Goal: Use online tool/utility: Utilize a website feature to perform a specific function

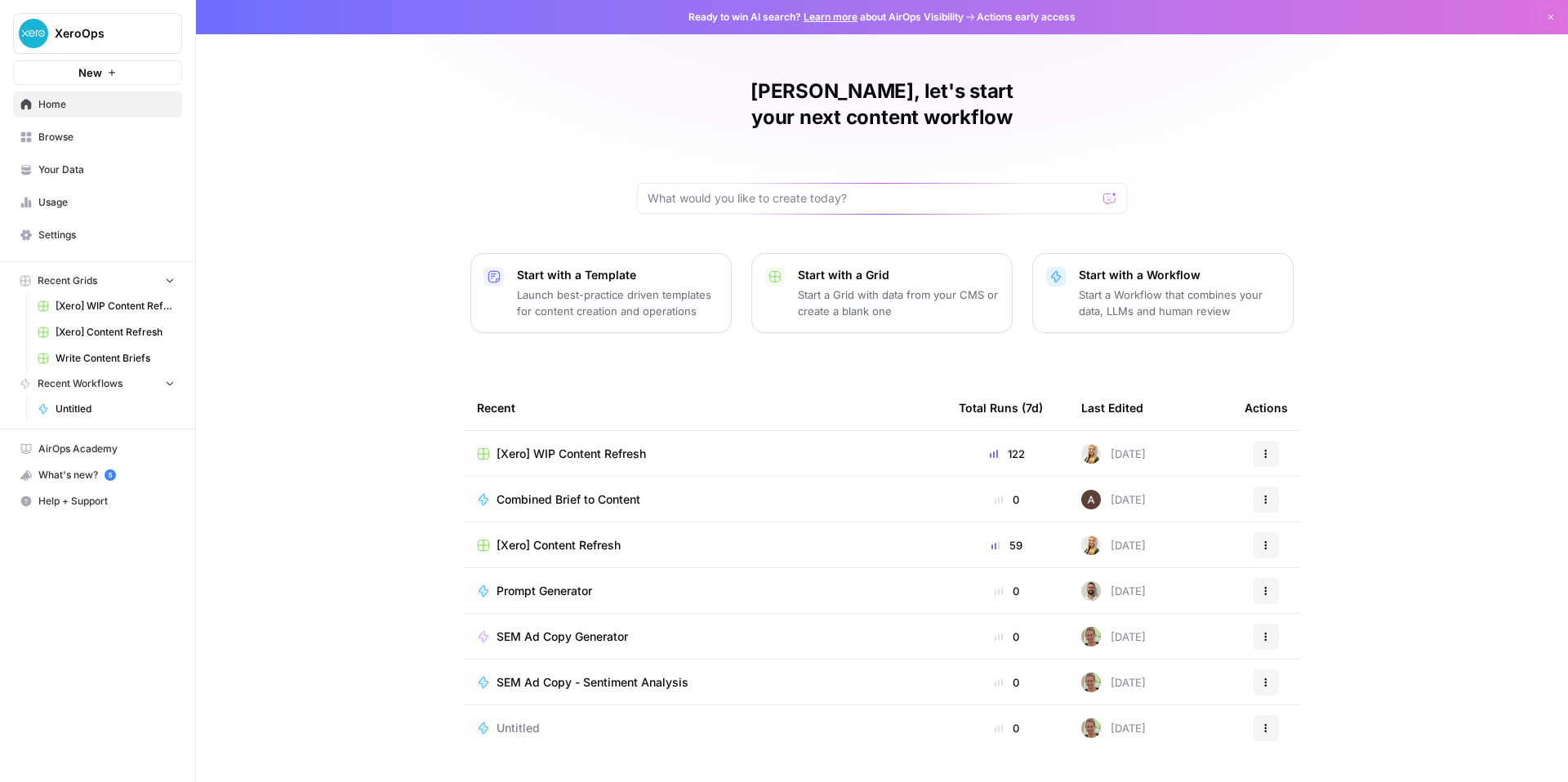
scroll to position [61, 0]
click at [496, 645] on span "SEM Ad Copy Generator" at bounding box center [562, 636] width 132 height 16
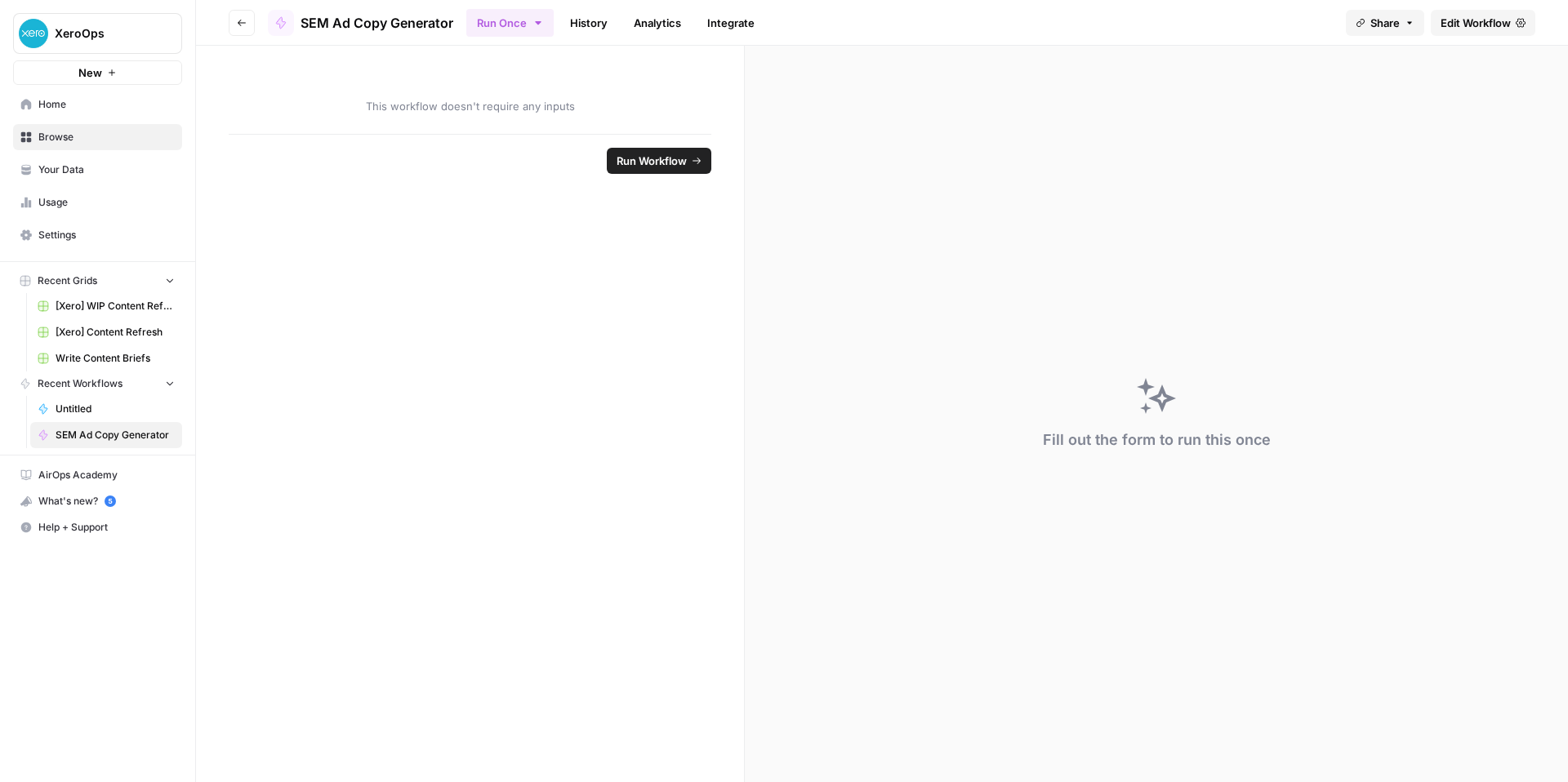
click at [254, 32] on button "Go back" at bounding box center [242, 23] width 26 height 26
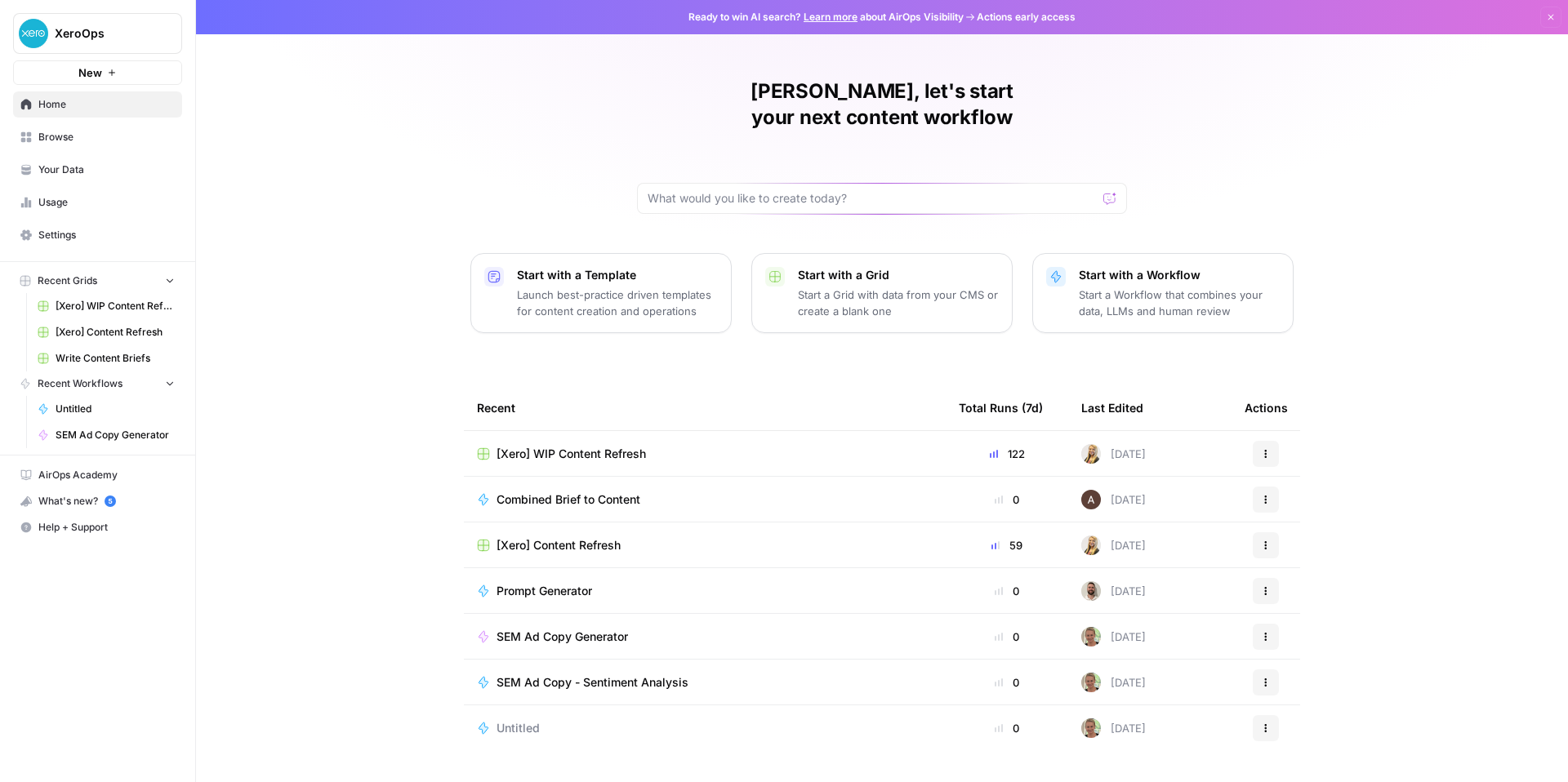
scroll to position [109, 0]
click at [499, 687] on span "SEM Ad Copy - Sentiment Analysis" at bounding box center [592, 682] width 192 height 16
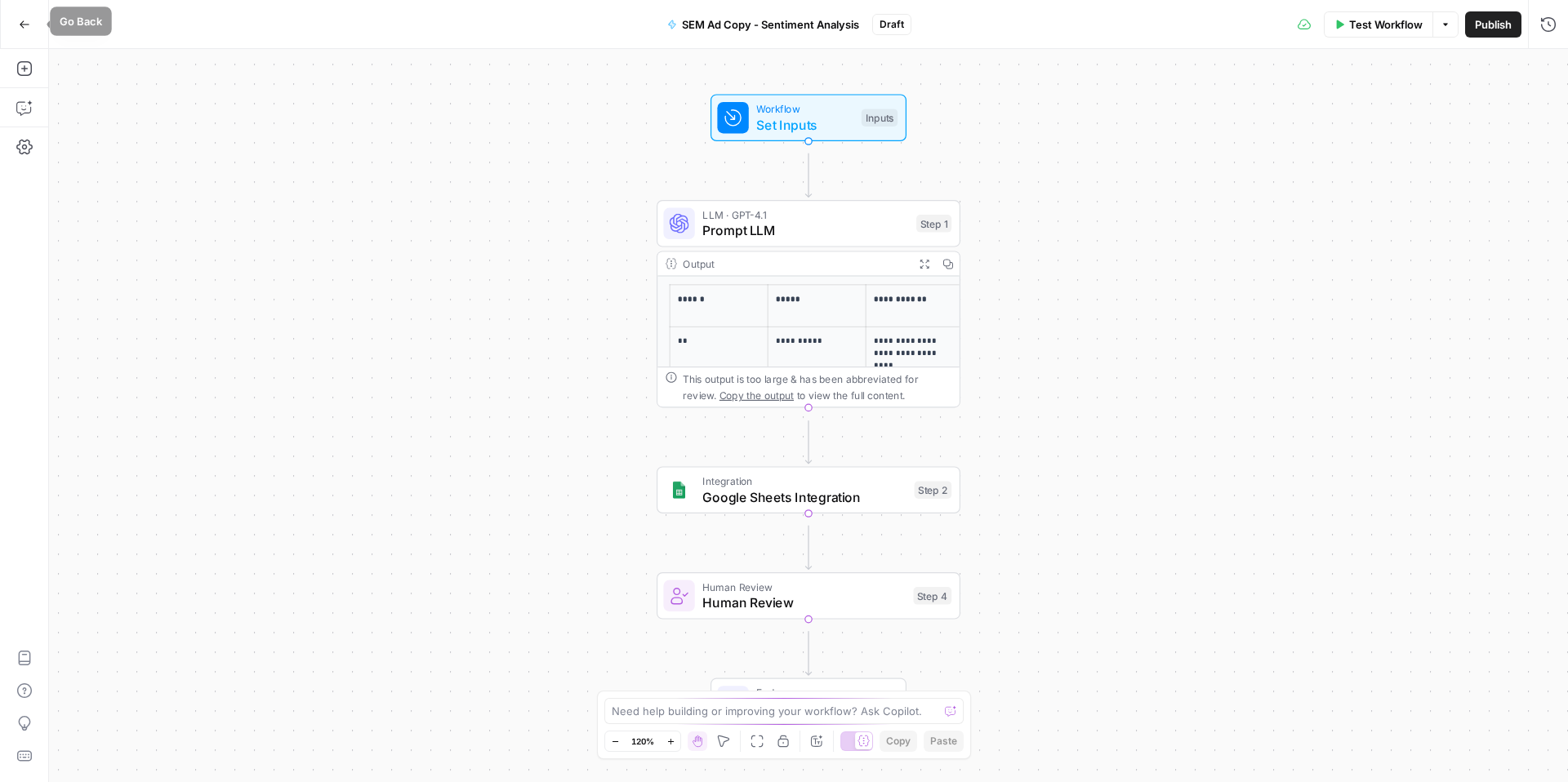
click at [19, 13] on button "Go Back" at bounding box center [25, 25] width 30 height 30
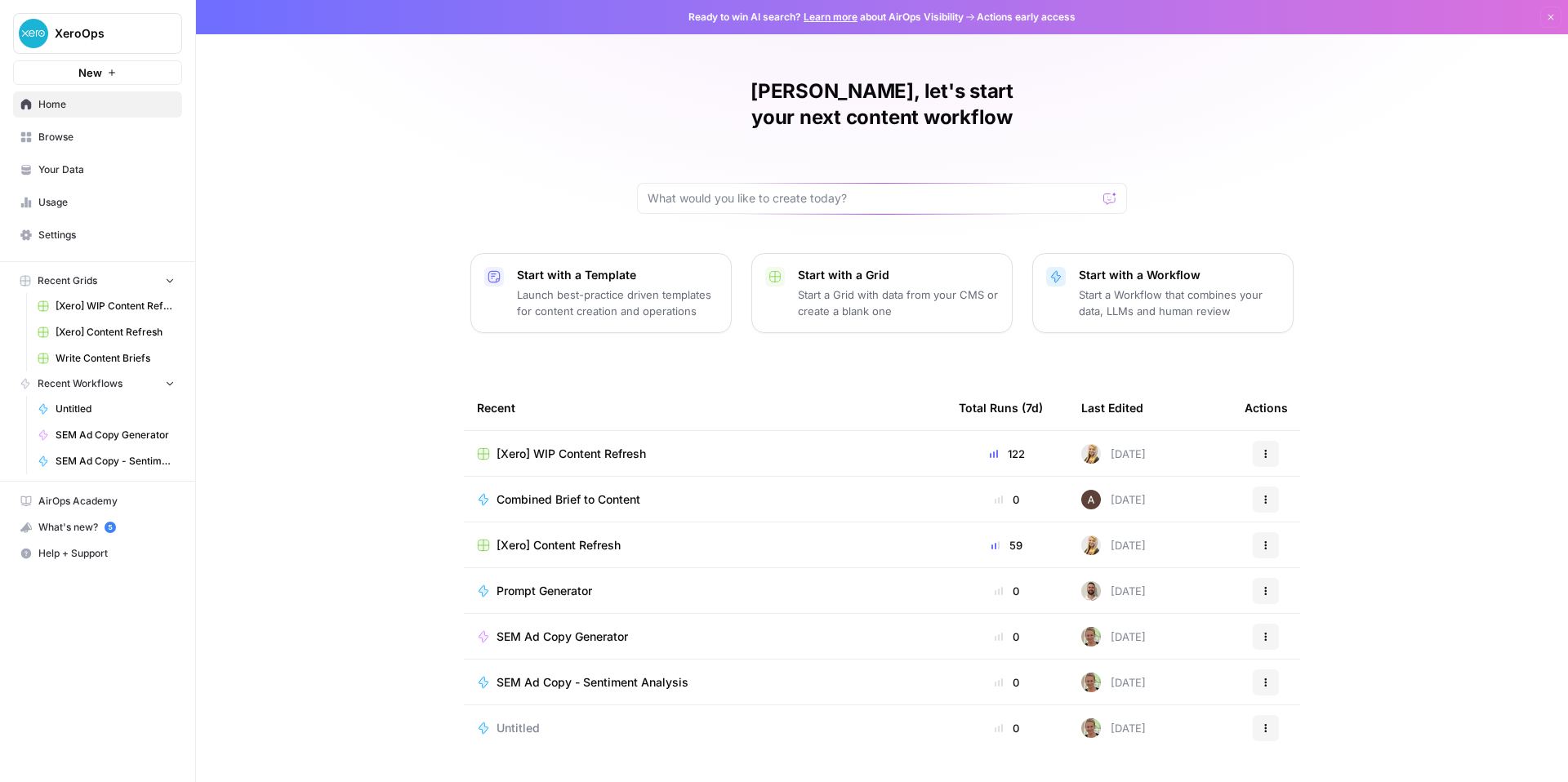
scroll to position [109, 0]
